Goal: Task Accomplishment & Management: Manage account settings

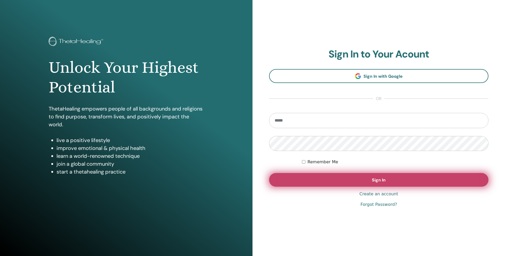
type input "**********"
click at [359, 184] on button "Sign In" at bounding box center [378, 180] width 219 height 14
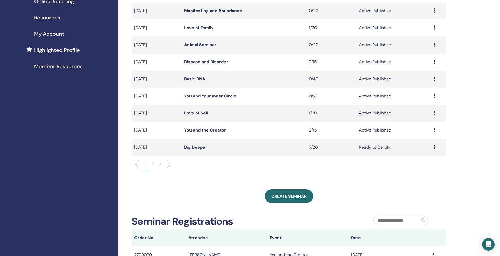
scroll to position [106, 0]
click at [152, 163] on p "2" at bounding box center [152, 164] width 2 height 6
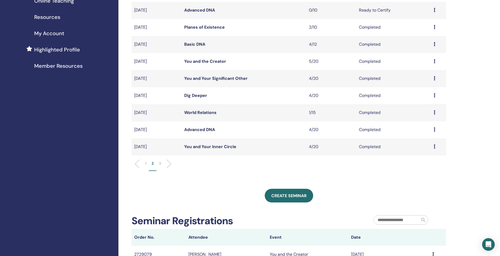
click at [146, 163] on p "1" at bounding box center [145, 164] width 1 height 6
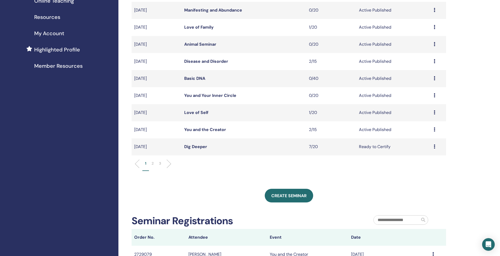
click at [202, 129] on link "You and the Creator" at bounding box center [205, 130] width 42 height 6
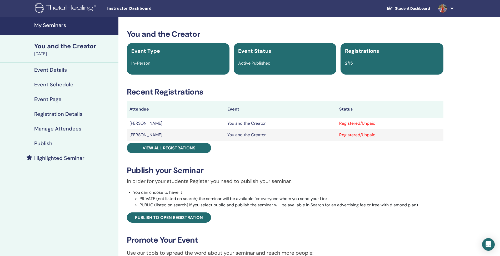
click at [45, 127] on h4 "Manage Attendees" at bounding box center [57, 129] width 47 height 6
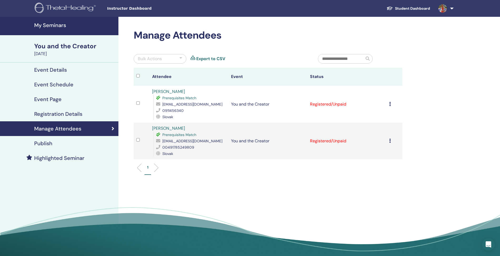
click at [388, 105] on td "Cancel Registration Do not auto-certify Mark as Paid Mark as Unpaid Mark as Abs…" at bounding box center [394, 104] width 16 height 37
click at [390, 104] on icon at bounding box center [390, 104] width 2 height 4
click at [378, 157] on link "Download Certificate" at bounding box center [383, 158] width 41 height 6
click at [390, 141] on icon at bounding box center [390, 141] width 2 height 4
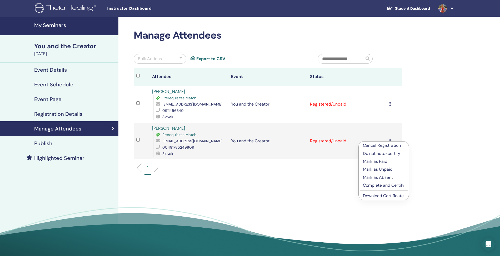
click at [389, 194] on link "Download Certificate" at bounding box center [383, 196] width 41 height 6
